Goal: Check status: Check status

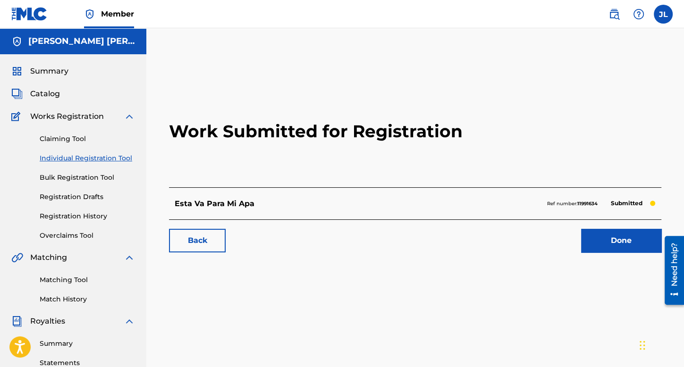
click at [658, 11] on label at bounding box center [662, 14] width 19 height 19
click at [663, 14] on input "JL [PERSON_NAME] [EMAIL_ADDRESS][DOMAIN_NAME] Notification Preferences Profile …" at bounding box center [663, 14] width 0 height 0
click at [568, 134] on p "Log out" at bounding box center [571, 133] width 22 height 8
click at [663, 14] on input "JL Jose Alfredo Lopez Grijalva cheyolg1@hotmail.com Notification Preferences Pr…" at bounding box center [663, 14] width 0 height 0
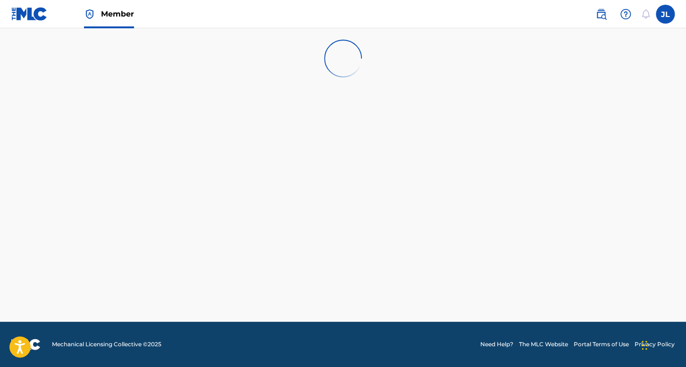
click at [667, 17] on label at bounding box center [665, 14] width 19 height 19
click at [665, 14] on input "JL Jose Alfredo Lopez Grijalva cheyolg1@hotmail.com Notification Preferences Pr…" at bounding box center [665, 14] width 0 height 0
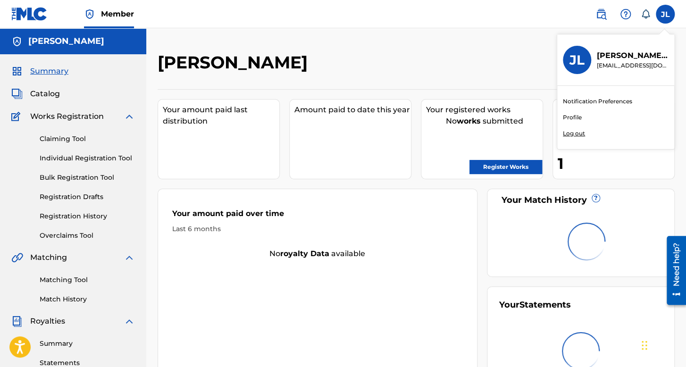
click at [577, 133] on p "Log out" at bounding box center [574, 133] width 22 height 8
click at [665, 14] on input "JL Jose Alfredo Lopez Grijalva cheyolg1@hotmail.com Notification Preferences Pr…" at bounding box center [665, 14] width 0 height 0
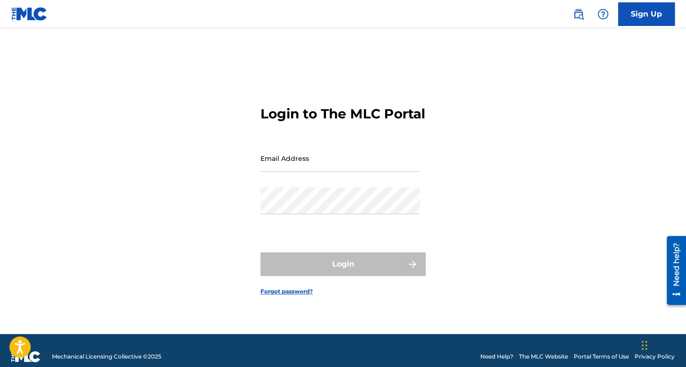
click at [354, 172] on input "Email Address" at bounding box center [339, 158] width 159 height 27
type input "[EMAIL_ADDRESS][DOMAIN_NAME]"
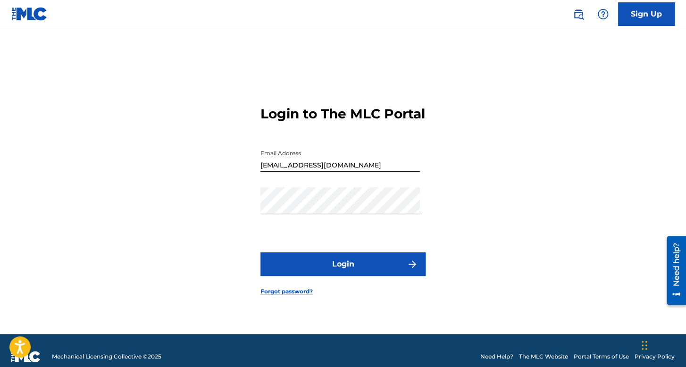
click at [283, 274] on button "Login" at bounding box center [342, 264] width 165 height 24
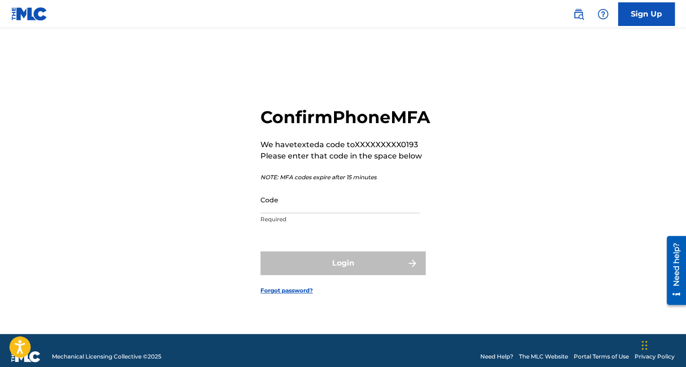
click at [363, 213] on input "Code" at bounding box center [339, 199] width 159 height 27
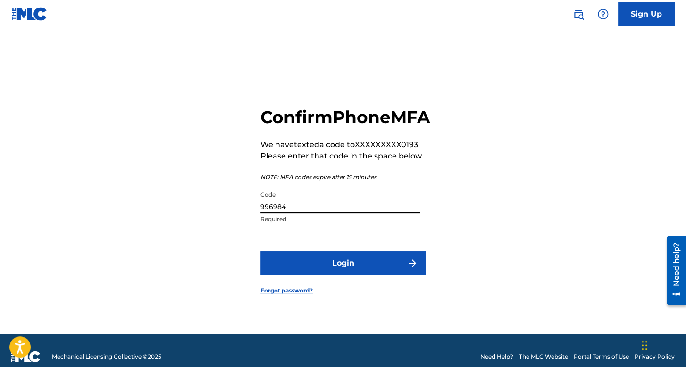
type input "996984"
click at [355, 264] on button "Login" at bounding box center [342, 263] width 165 height 24
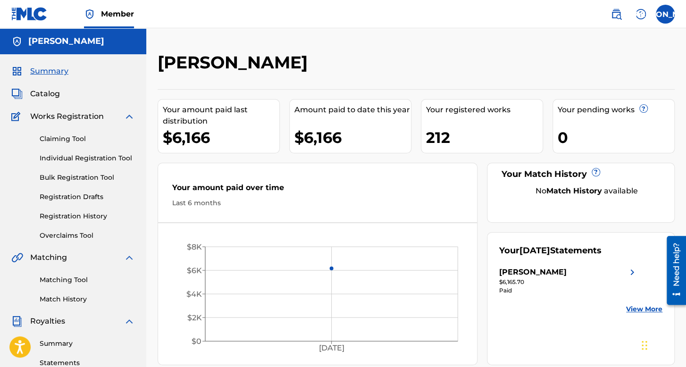
click at [64, 43] on h5 "[PERSON_NAME] [PERSON_NAME]" at bounding box center [66, 41] width 76 height 11
click at [42, 92] on span "Catalog" at bounding box center [45, 93] width 30 height 11
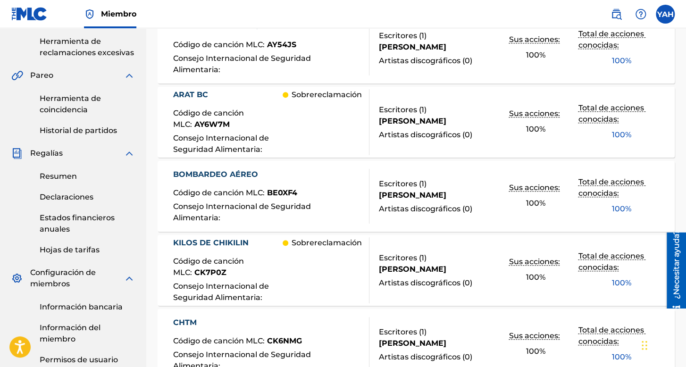
scroll to position [283, 0]
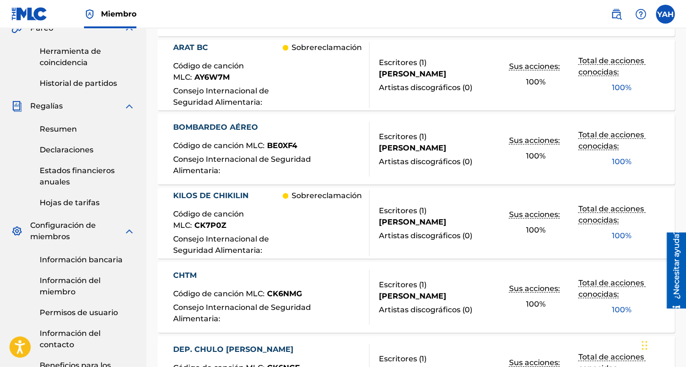
click at [73, 289] on font "Información del miembro" at bounding box center [70, 286] width 61 height 20
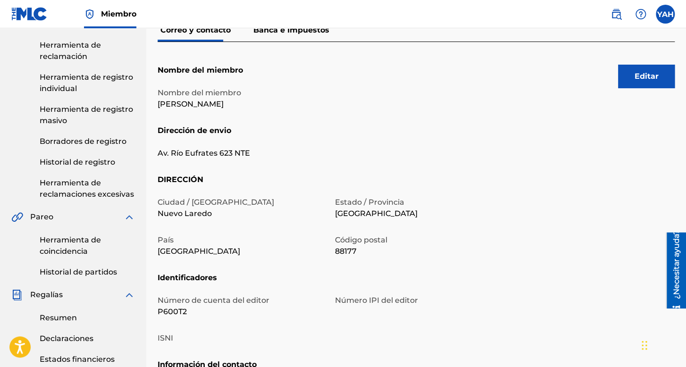
scroll to position [47, 0]
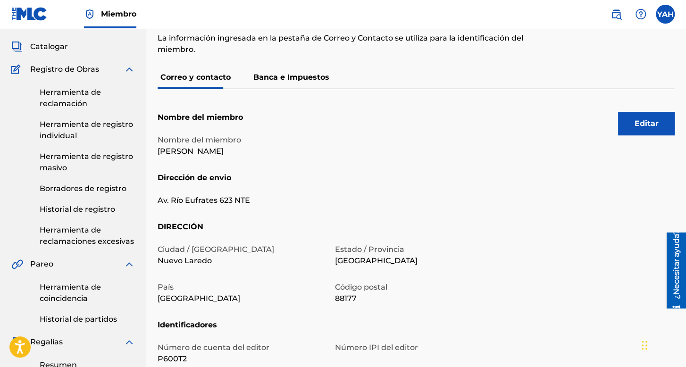
click at [79, 212] on font "Historial de registro" at bounding box center [77, 209] width 75 height 9
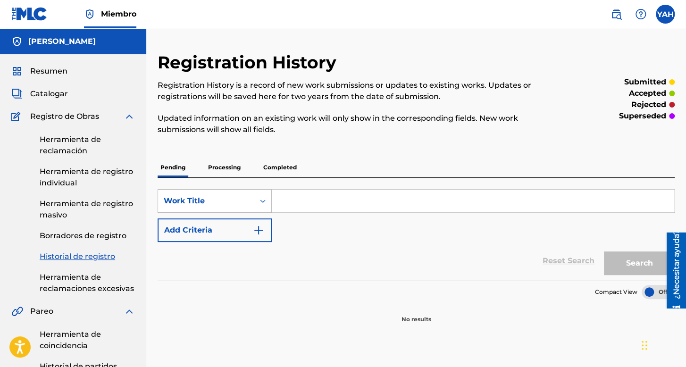
scroll to position [47, 0]
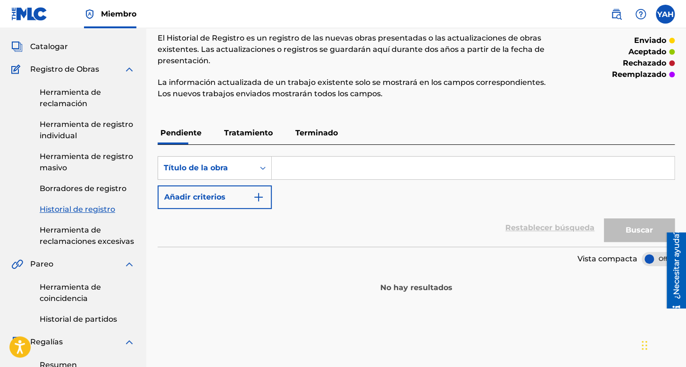
click at [334, 131] on font "Terminado" at bounding box center [316, 132] width 42 height 9
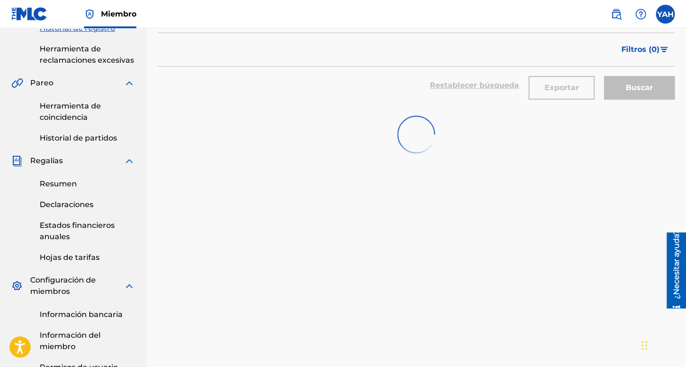
scroll to position [236, 0]
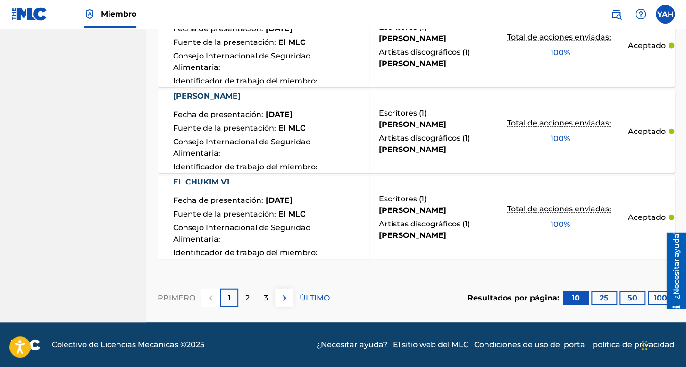
click at [651, 300] on button "100" at bounding box center [661, 298] width 26 height 14
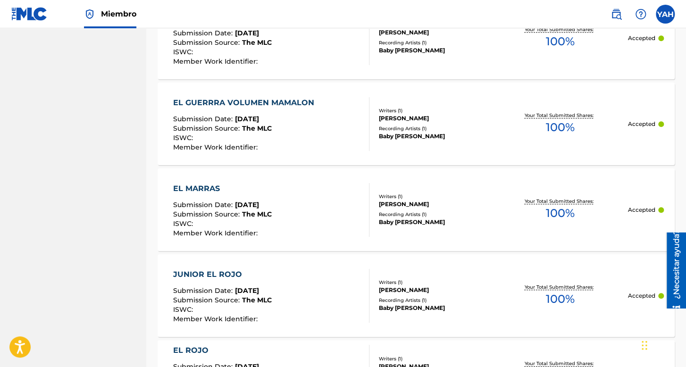
scroll to position [2652, 0]
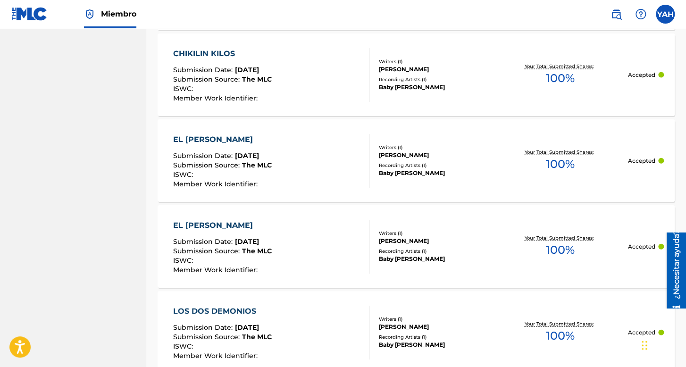
click at [28, 13] on img at bounding box center [29, 14] width 36 height 14
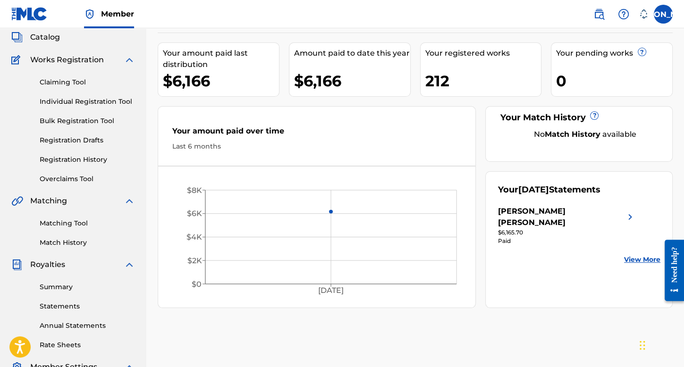
scroll to position [94, 0]
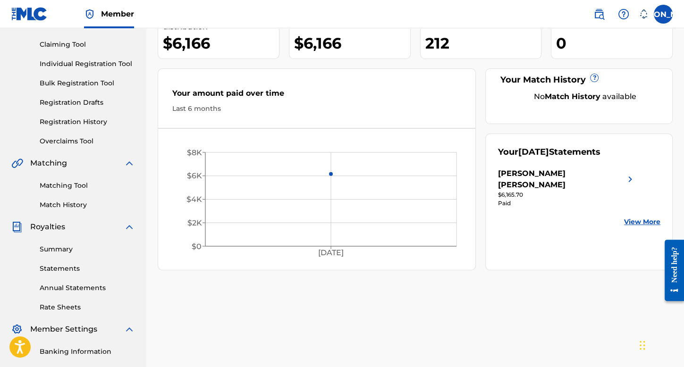
click at [83, 124] on link "Registration History" at bounding box center [87, 122] width 95 height 10
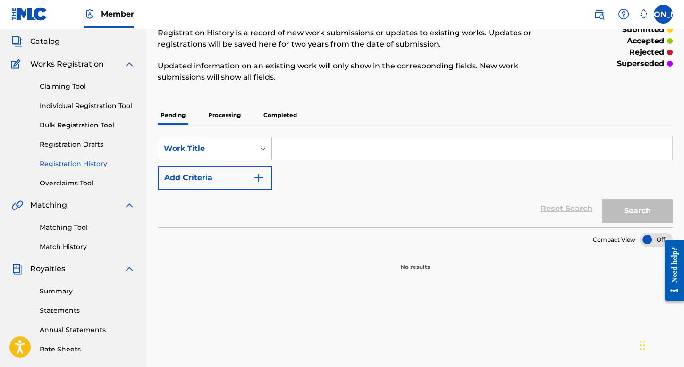
scroll to position [47, 0]
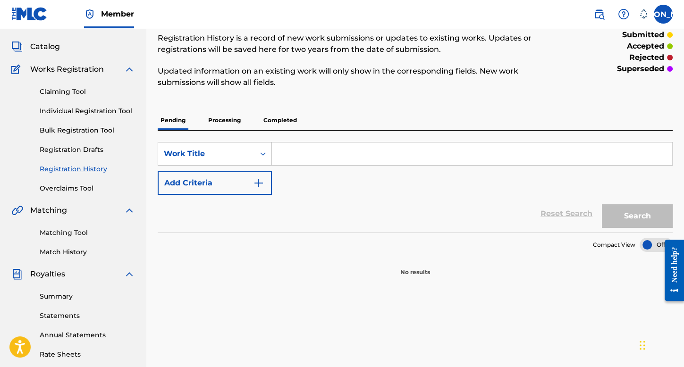
click at [285, 122] on p "Completed" at bounding box center [279, 120] width 39 height 20
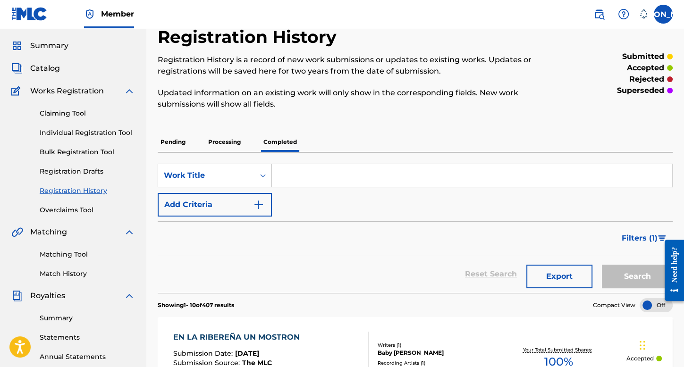
scroll to position [47, 0]
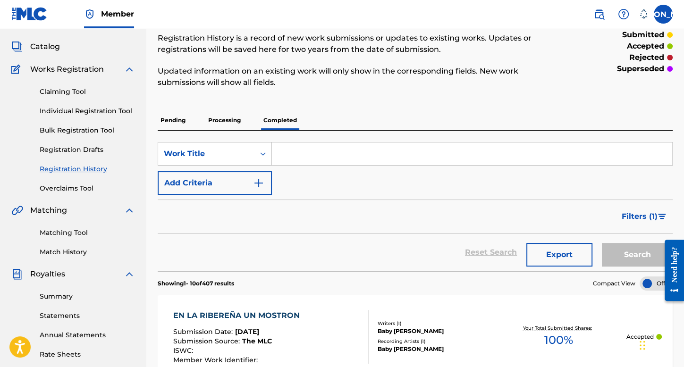
click at [320, 157] on input "Search Form" at bounding box center [472, 153] width 400 height 23
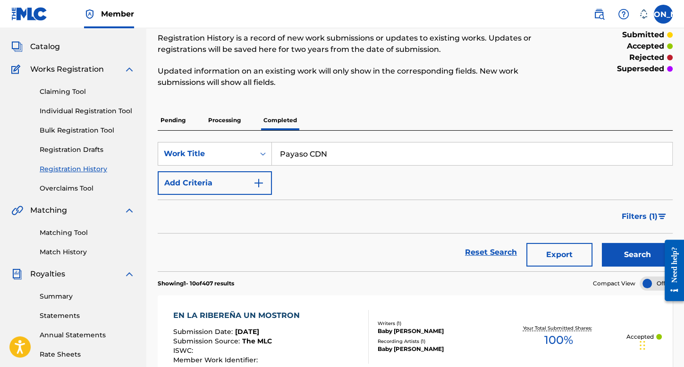
type input "Payaso CDN"
click at [602, 243] on button "Search" at bounding box center [637, 255] width 71 height 24
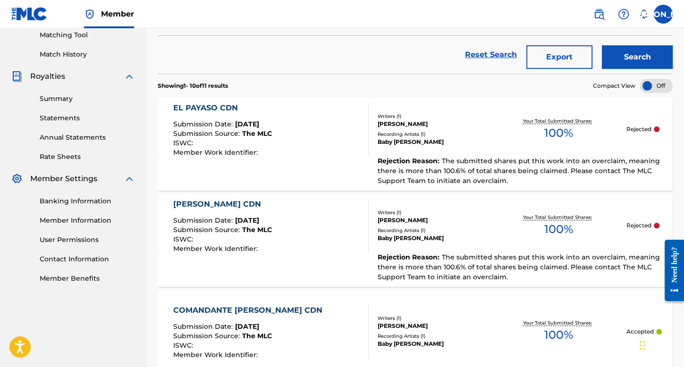
scroll to position [236, 0]
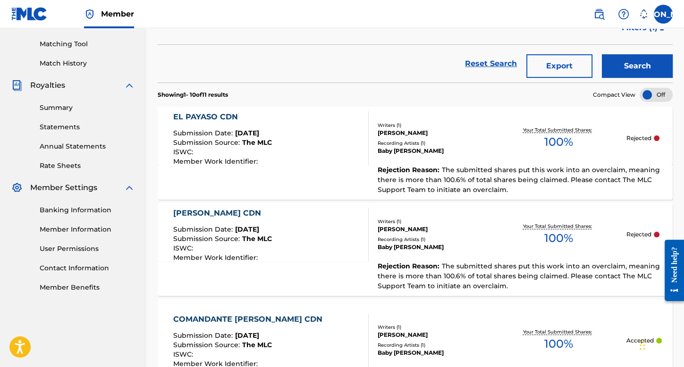
click at [482, 135] on div "[PERSON_NAME]" at bounding box center [433, 133] width 113 height 8
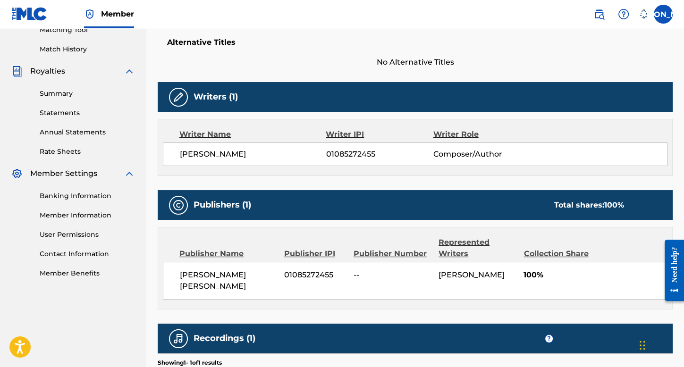
scroll to position [236, 0]
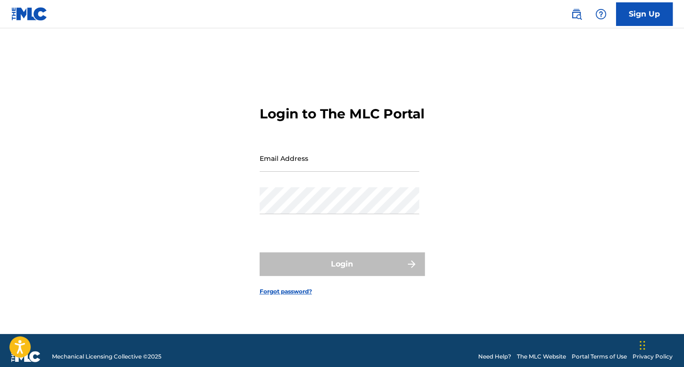
click at [297, 172] on input "Email Address" at bounding box center [338, 158] width 159 height 27
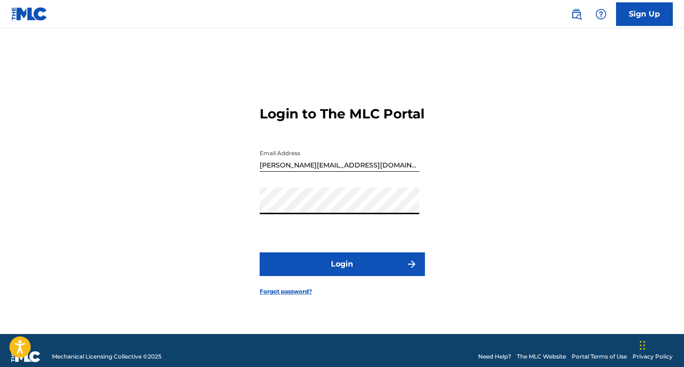
click at [272, 268] on button "Login" at bounding box center [341, 264] width 165 height 24
click at [251, 217] on div "Login to The MLC Portal Email Address rufino.martinez6@icloud.com Password Logi…" at bounding box center [342, 193] width 660 height 282
click at [364, 166] on input "rufino.martinez6@icloud.com" at bounding box center [338, 158] width 159 height 27
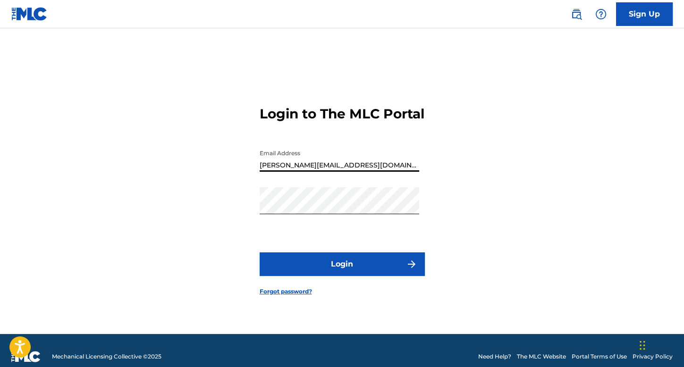
click at [396, 163] on input "rufino.martinez6@icloud.com" at bounding box center [338, 158] width 159 height 27
type input "rufino.martinez6@icloud.com"
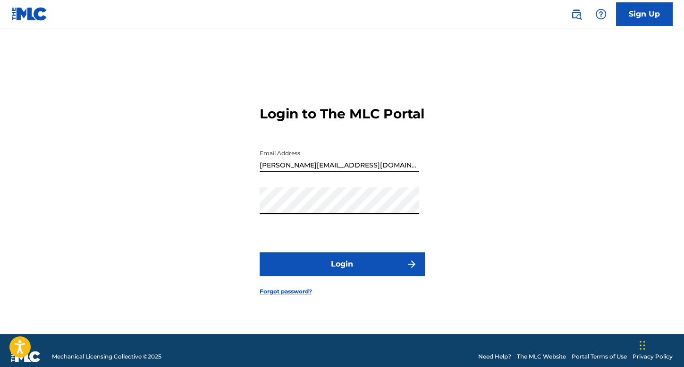
click at [259, 252] on button "Login" at bounding box center [341, 264] width 165 height 24
click at [285, 267] on button "Login" at bounding box center [341, 264] width 165 height 24
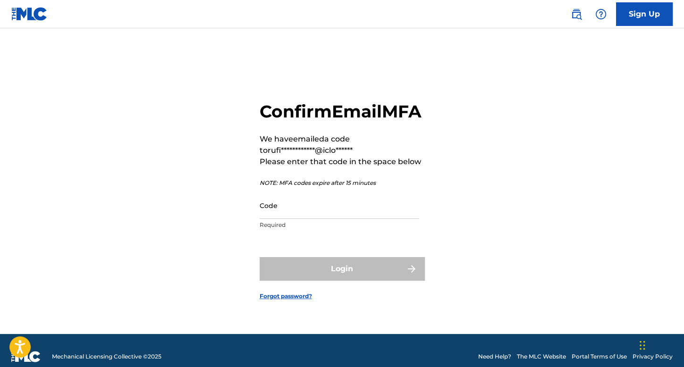
click at [319, 219] on input "Code" at bounding box center [338, 205] width 159 height 27
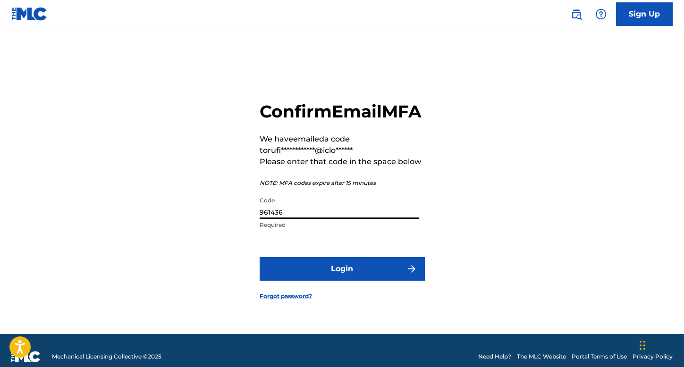
type input "961436"
click at [370, 281] on button "Login" at bounding box center [341, 269] width 165 height 24
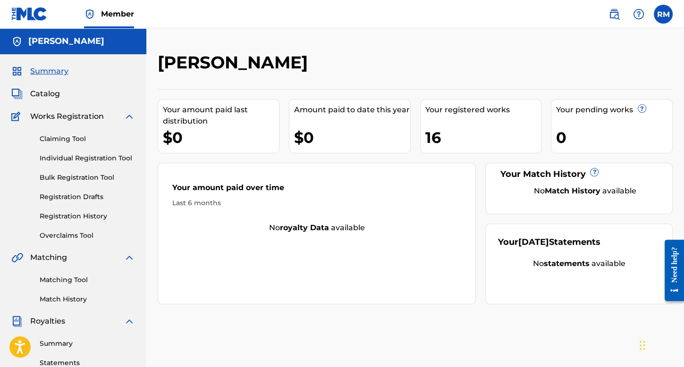
click at [84, 217] on link "Registration History" at bounding box center [87, 216] width 95 height 10
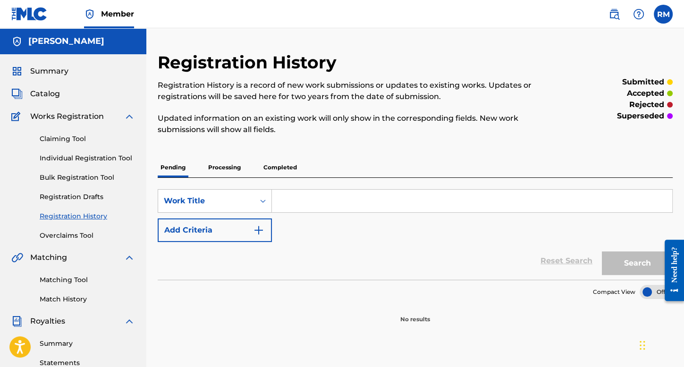
click at [232, 164] on p "Processing" at bounding box center [224, 168] width 38 height 20
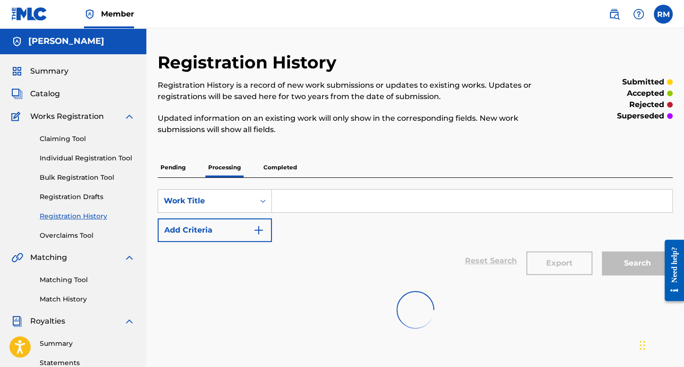
click at [272, 162] on p "Completed" at bounding box center [279, 168] width 39 height 20
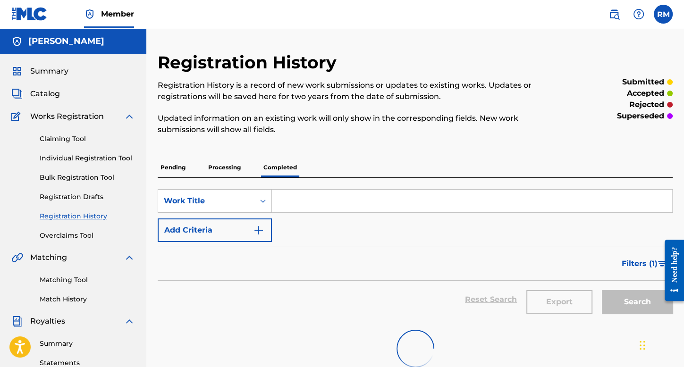
click at [231, 168] on p "Processing" at bounding box center [224, 168] width 38 height 20
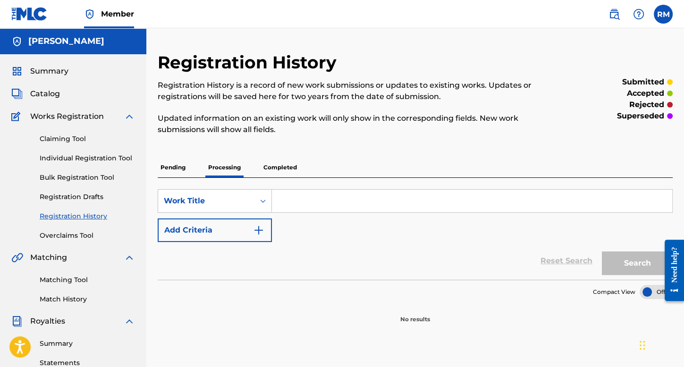
scroll to position [47, 0]
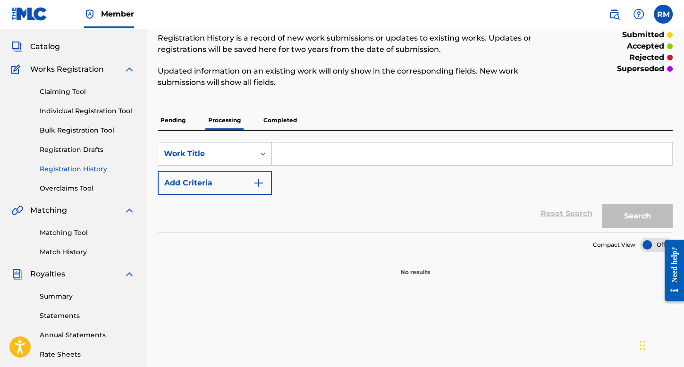
click at [292, 123] on p "Completed" at bounding box center [279, 120] width 39 height 20
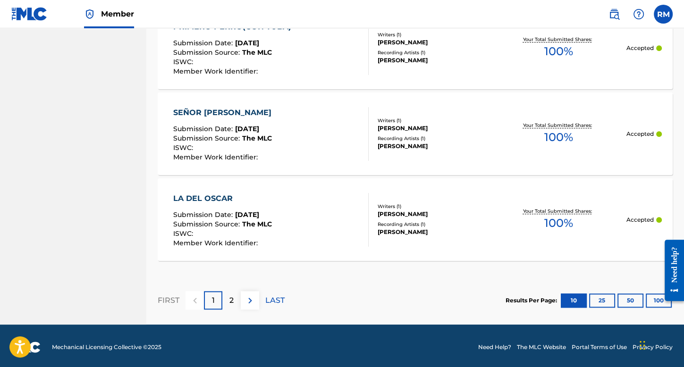
scroll to position [940, 0]
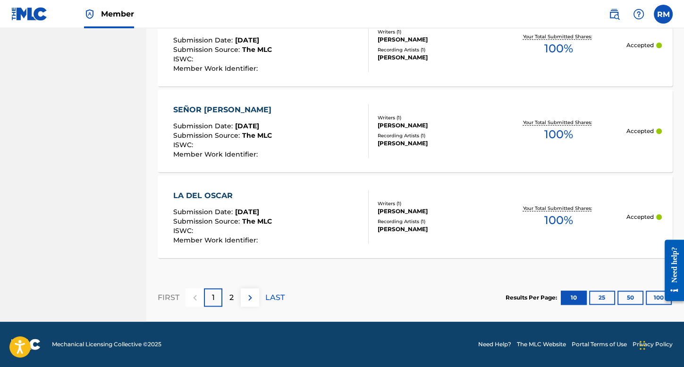
click at [606, 298] on button "25" at bounding box center [602, 298] width 26 height 14
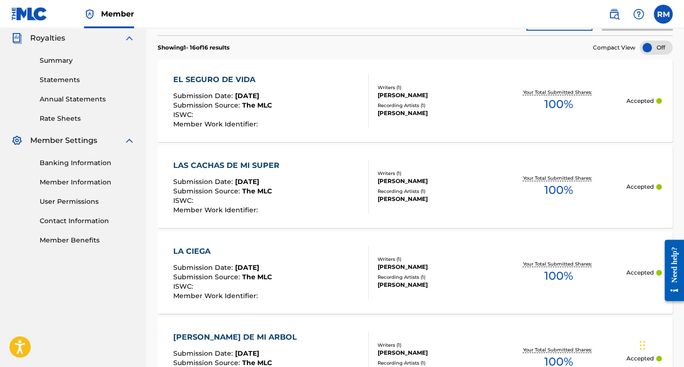
scroll to position [330, 0]
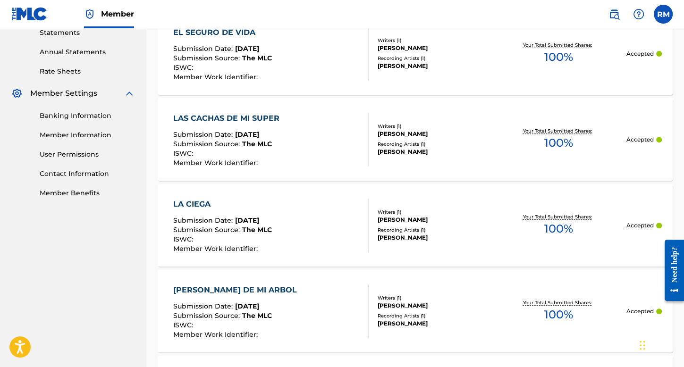
click at [330, 51] on div "EL SEGURO DE VIDA Submission Date : Aug 08, 2025 Submission Source : The MLC IS…" at bounding box center [271, 54] width 196 height 54
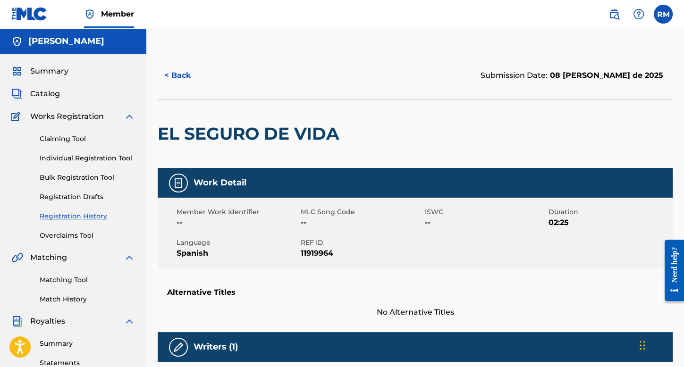
click at [177, 69] on button "< Back" at bounding box center [186, 76] width 57 height 24
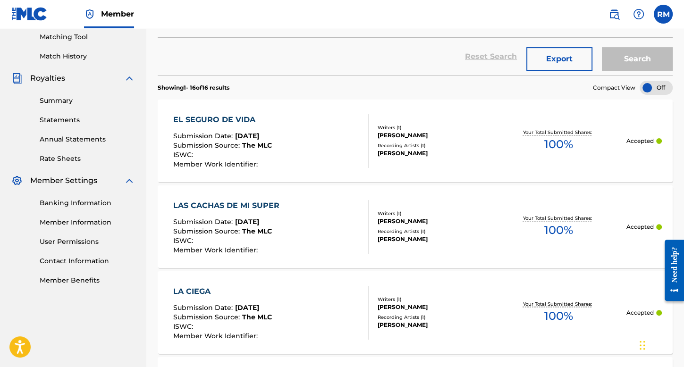
scroll to position [265, 0]
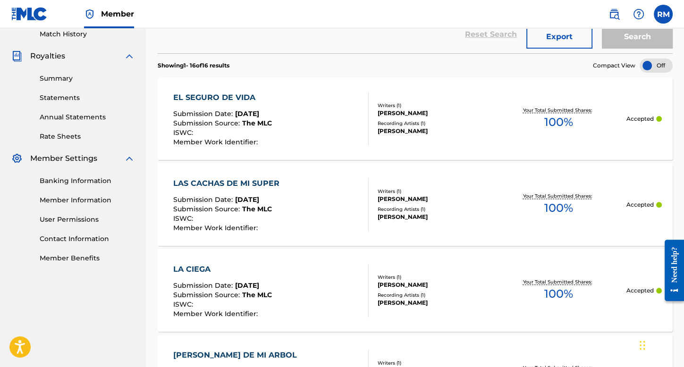
click at [337, 185] on div "LAS CACHAS DE MI SUPER Submission Date : Aug 08, 2025 Submission Source : The M…" at bounding box center [271, 205] width 196 height 54
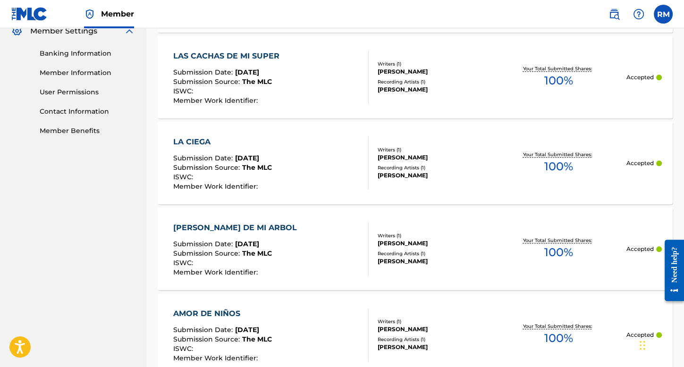
scroll to position [407, 0]
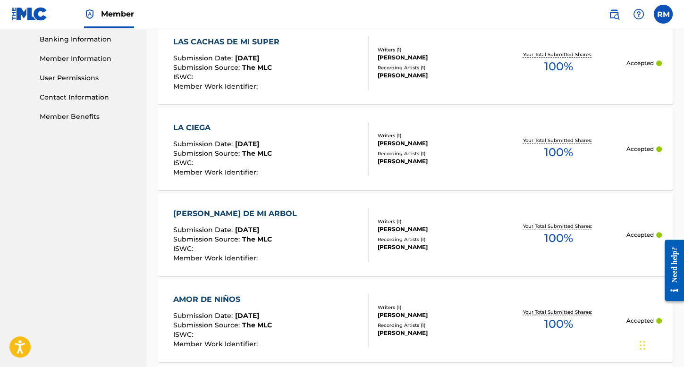
click at [340, 117] on div "LA CIEGA Submission Date : Aug 08, 2025 Submission Source : The MLC ISWC : Memb…" at bounding box center [415, 149] width 515 height 83
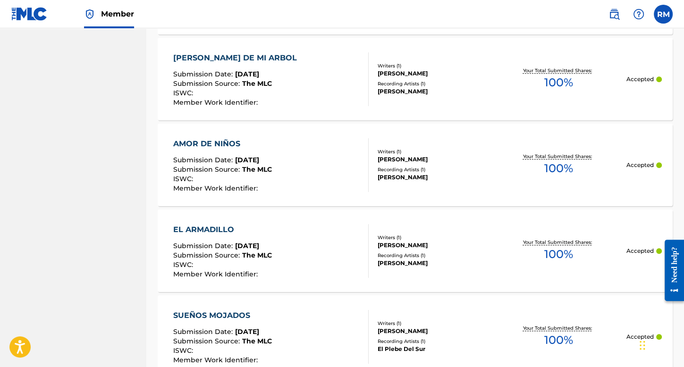
scroll to position [548, 0]
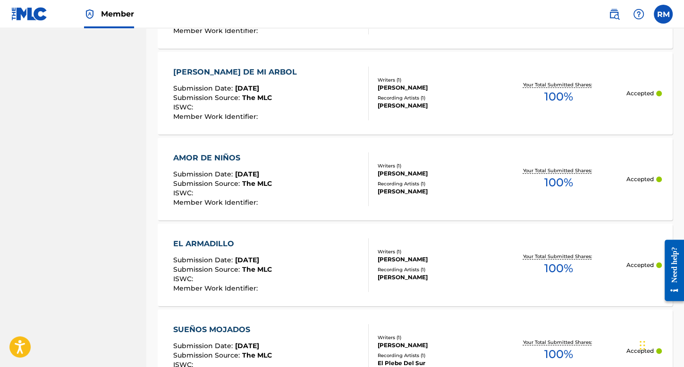
click at [291, 56] on div "CRUZ DE MI ARBOL Submission Date : Aug 08, 2025 Submission Source : The MLC ISW…" at bounding box center [415, 93] width 515 height 83
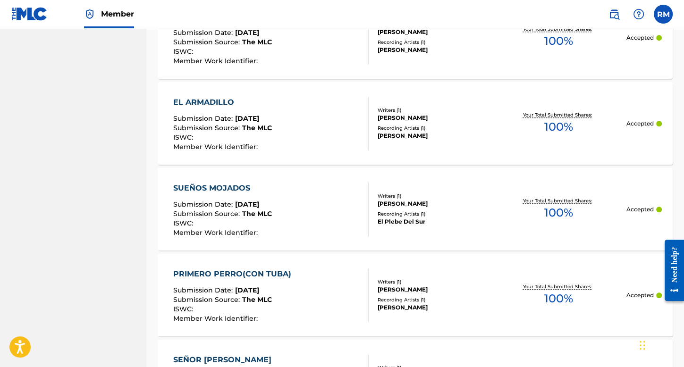
scroll to position [595, 0]
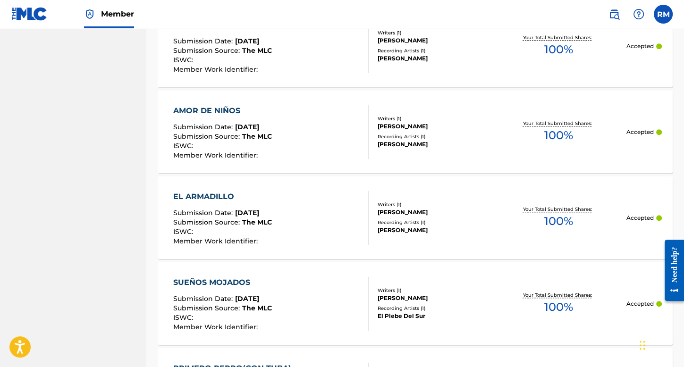
click at [309, 119] on div "AMOR DE NIÑOS Submission Date : Aug 08, 2025 Submission Source : The MLC ISWC :…" at bounding box center [271, 132] width 196 height 54
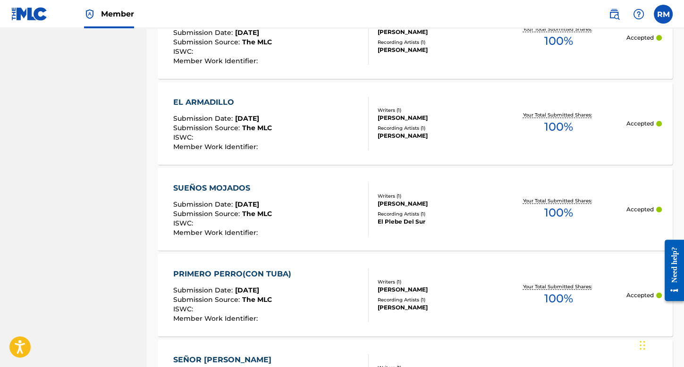
scroll to position [643, 0]
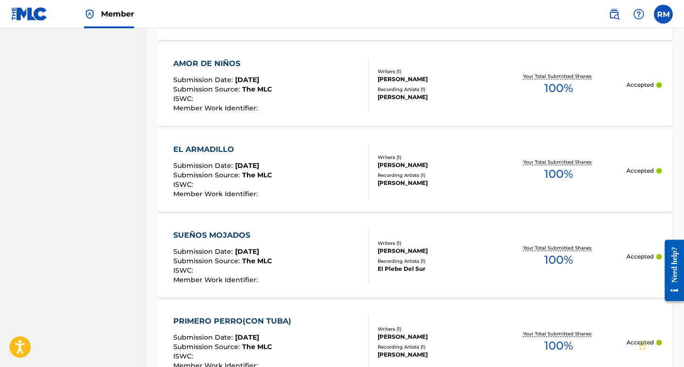
click at [309, 157] on div "EL ARMADILLO Submission Date : Aug 08, 2025 Submission Source : The MLC ISWC : …" at bounding box center [271, 171] width 196 height 54
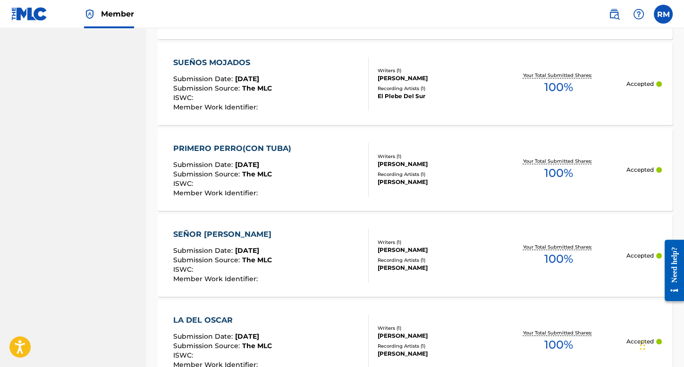
scroll to position [831, 0]
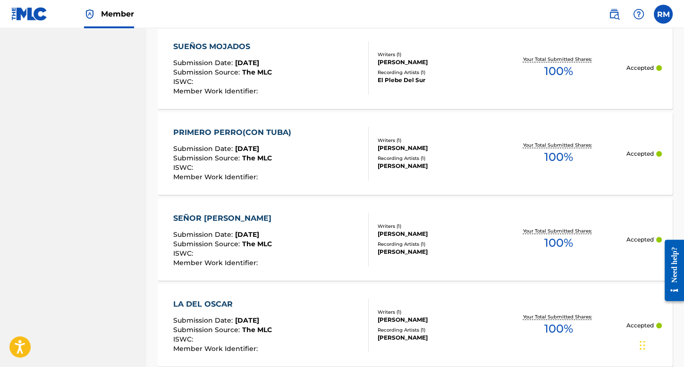
click at [272, 41] on div "SUEÑOS MOJADOS" at bounding box center [222, 46] width 99 height 11
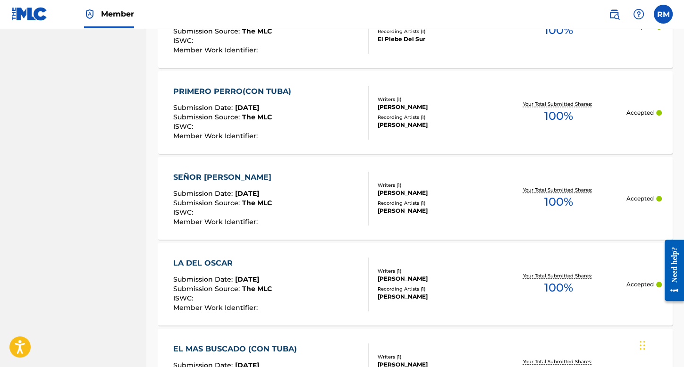
scroll to position [878, 0]
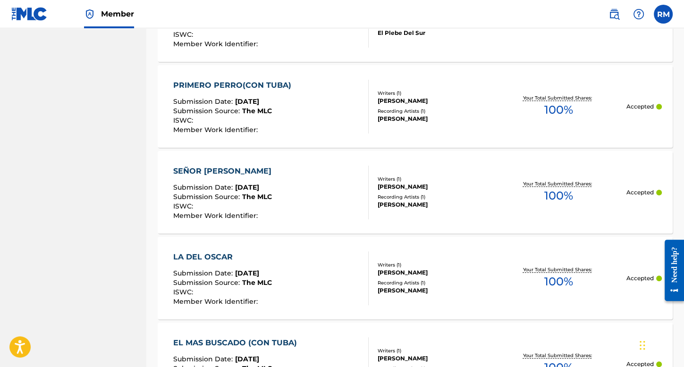
click at [335, 94] on div "PRIMERO PERRO(CON TUBA) Submission Date : Aug 08, 2025 Submission Source : The …" at bounding box center [271, 107] width 196 height 54
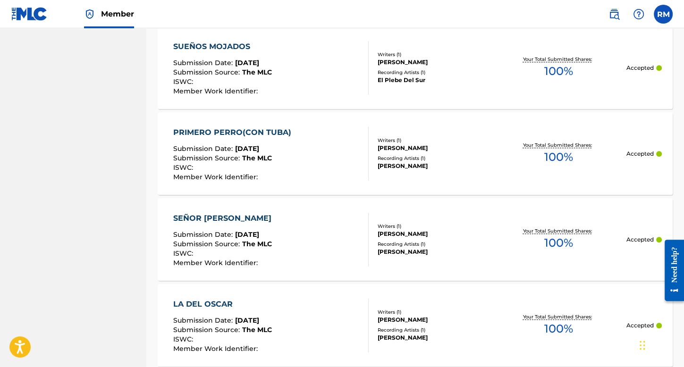
scroll to position [878, 0]
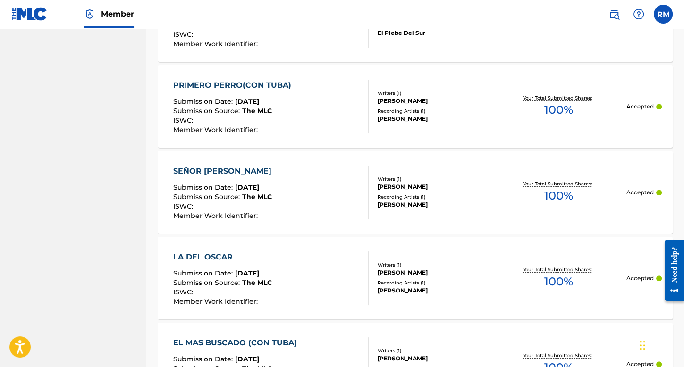
click at [336, 173] on div "SEÑOR SAN JUDITAS Submission Date : Aug 08, 2025 Submission Source : The MLC IS…" at bounding box center [271, 193] width 196 height 54
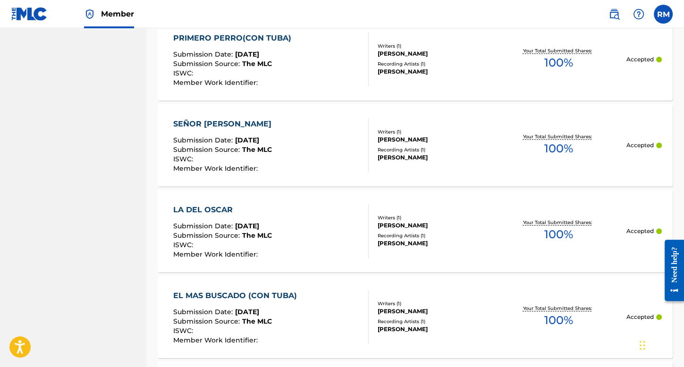
click at [328, 221] on div "LA DEL OSCAR Submission Date : Aug 08, 2025 Submission Source : The MLC ISWC : …" at bounding box center [271, 231] width 196 height 54
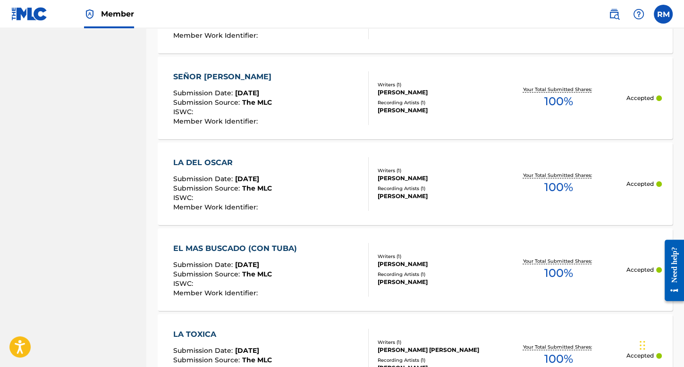
scroll to position [1020, 0]
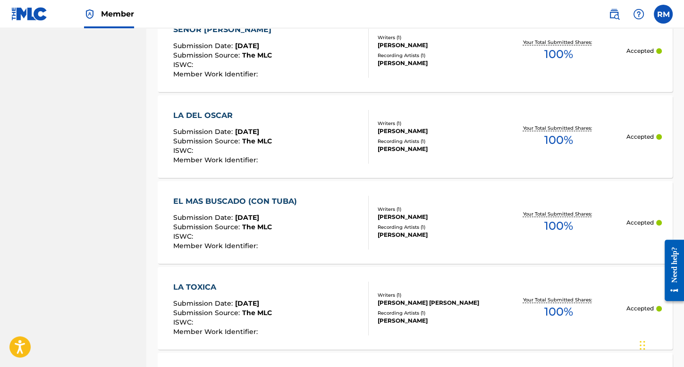
click at [282, 224] on div "Submission Source : The MLC" at bounding box center [237, 228] width 128 height 9
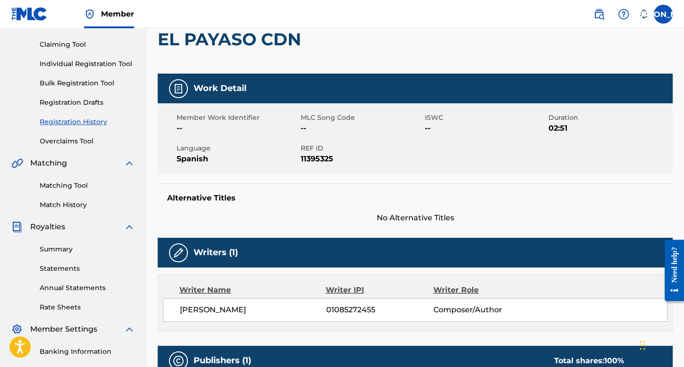
scroll to position [94, 0]
